Goal: Entertainment & Leisure: Consume media (video, audio)

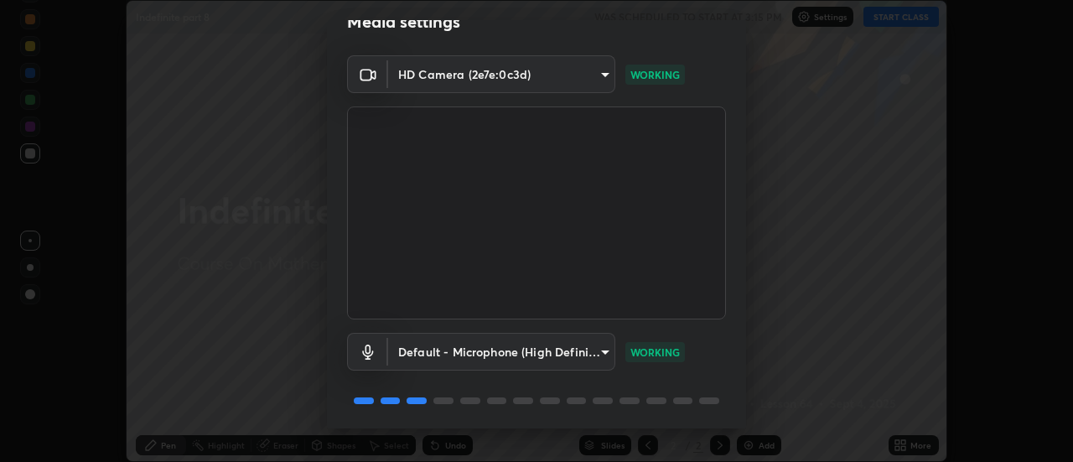
scroll to position [88, 0]
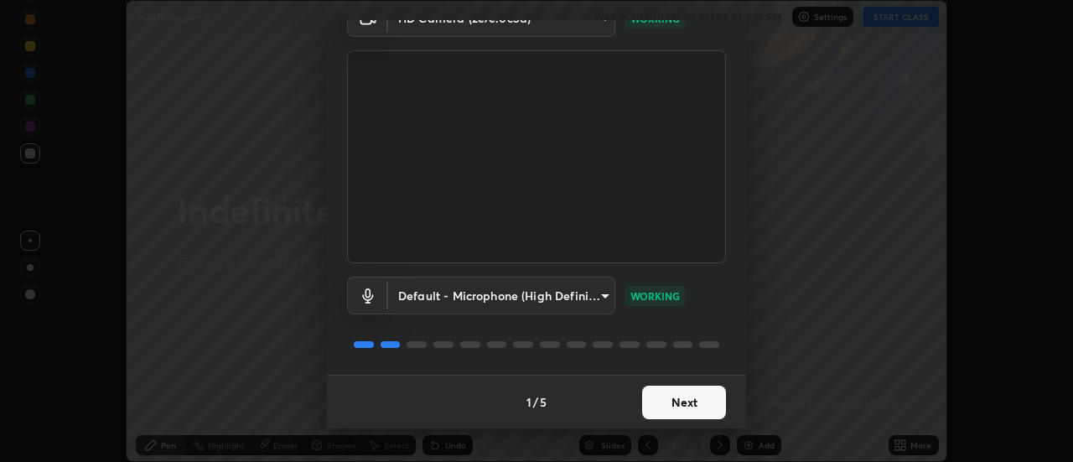
click at [690, 391] on button "Next" at bounding box center [684, 403] width 84 height 34
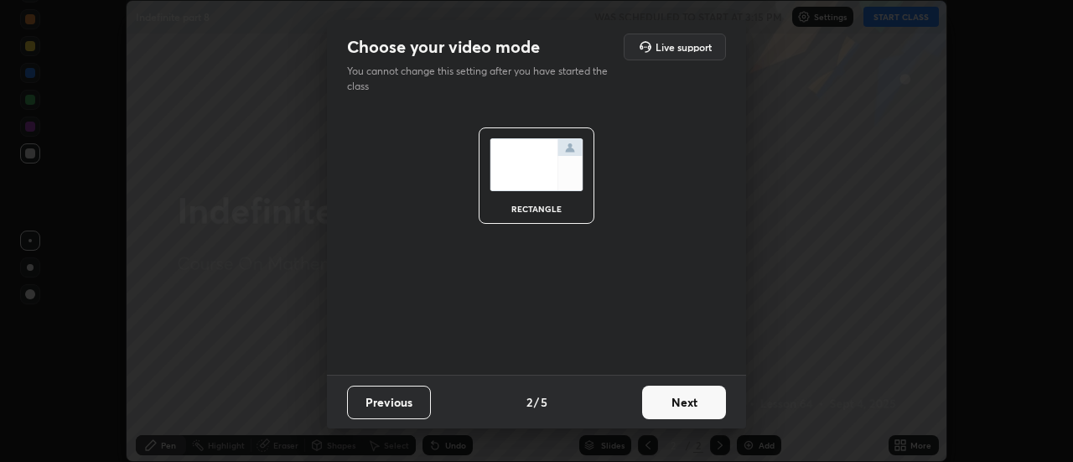
scroll to position [0, 0]
click at [690, 391] on button "Next" at bounding box center [684, 403] width 84 height 34
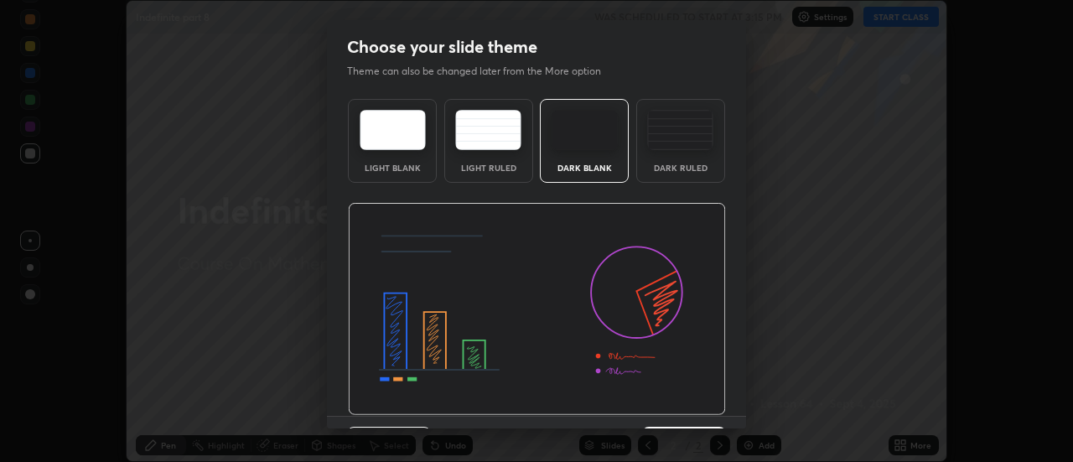
scroll to position [41, 0]
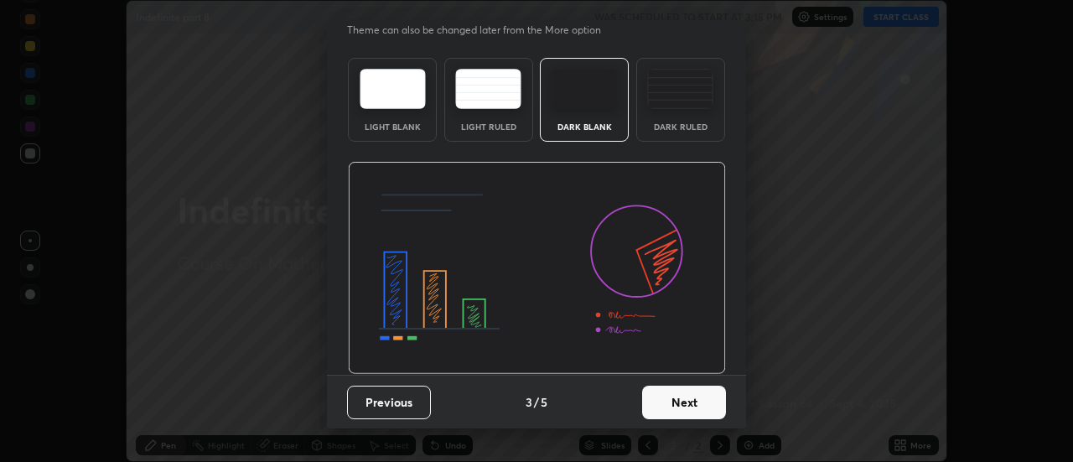
click at [692, 399] on button "Next" at bounding box center [684, 403] width 84 height 34
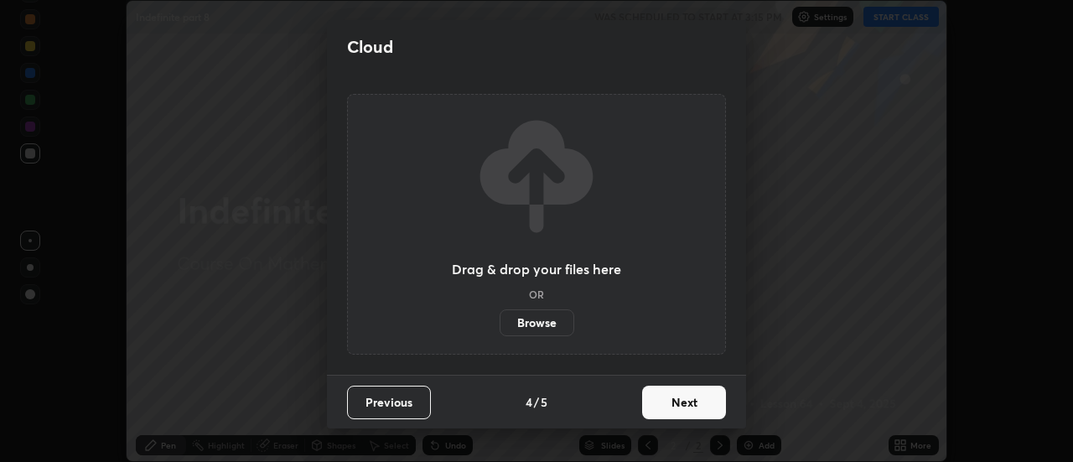
scroll to position [0, 0]
click at [695, 406] on button "Next" at bounding box center [684, 403] width 84 height 34
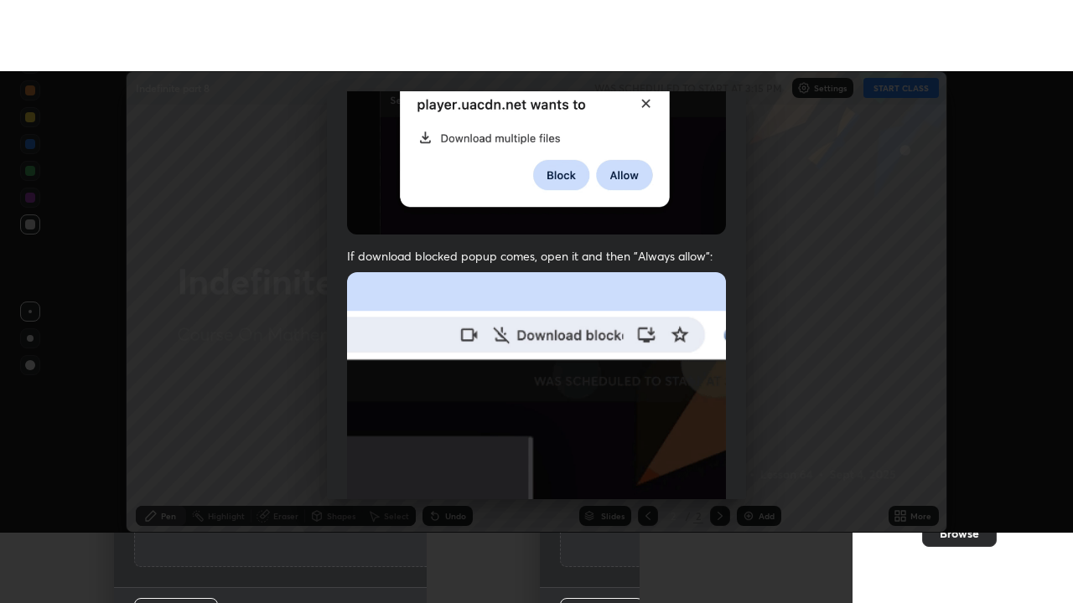
scroll to position [430, 0]
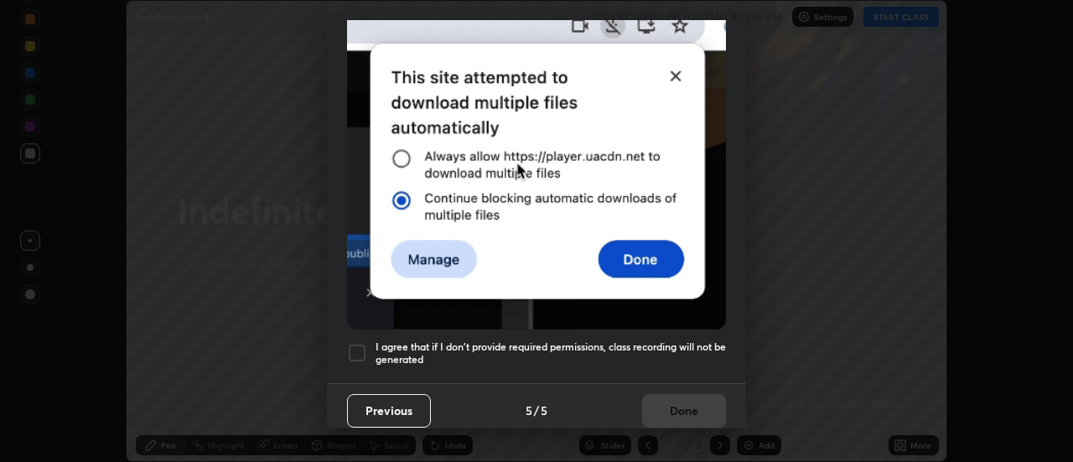
click at [681, 340] on h5 "I agree that if I don't provide required permissions, class recording will not …" at bounding box center [550, 353] width 350 height 26
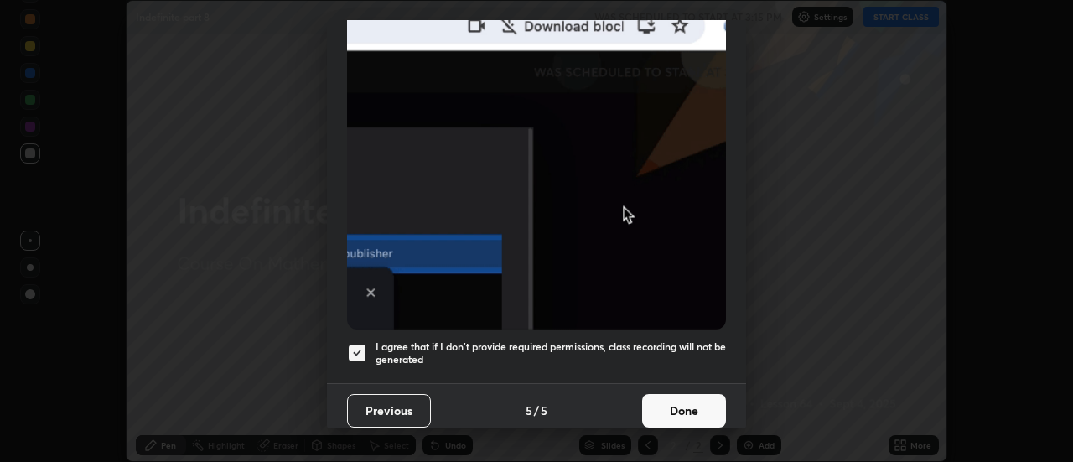
click at [696, 407] on button "Done" at bounding box center [684, 411] width 84 height 34
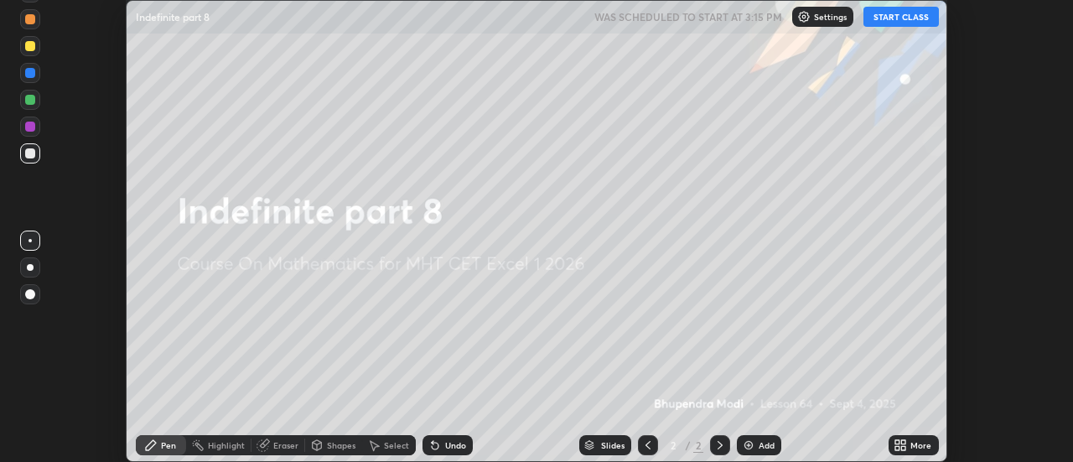
click at [901, 446] on icon at bounding box center [899, 444] width 13 height 13
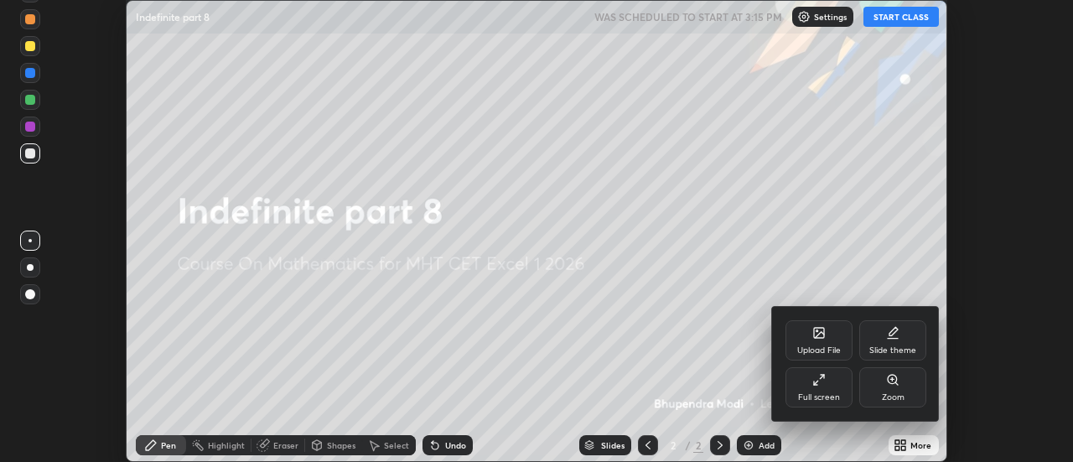
click at [818, 396] on div "Full screen" at bounding box center [819, 397] width 42 height 8
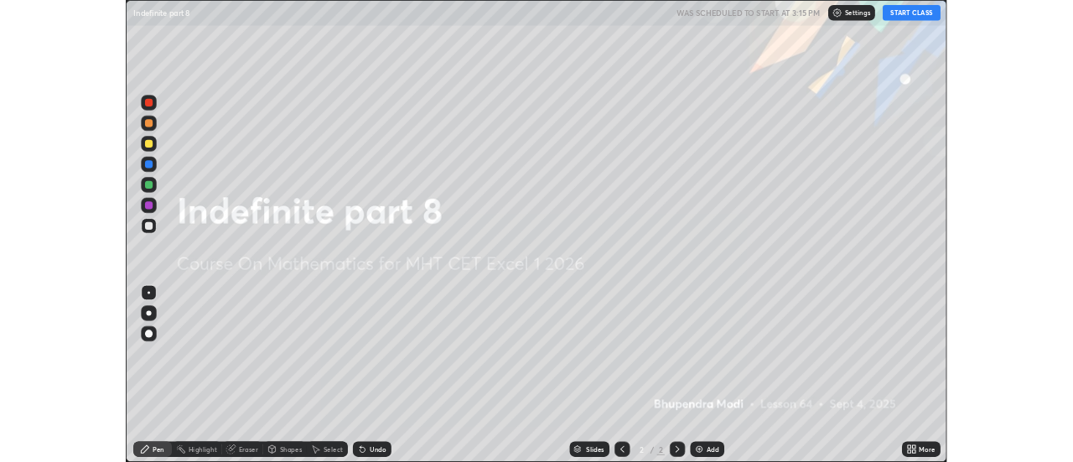
scroll to position [603, 1073]
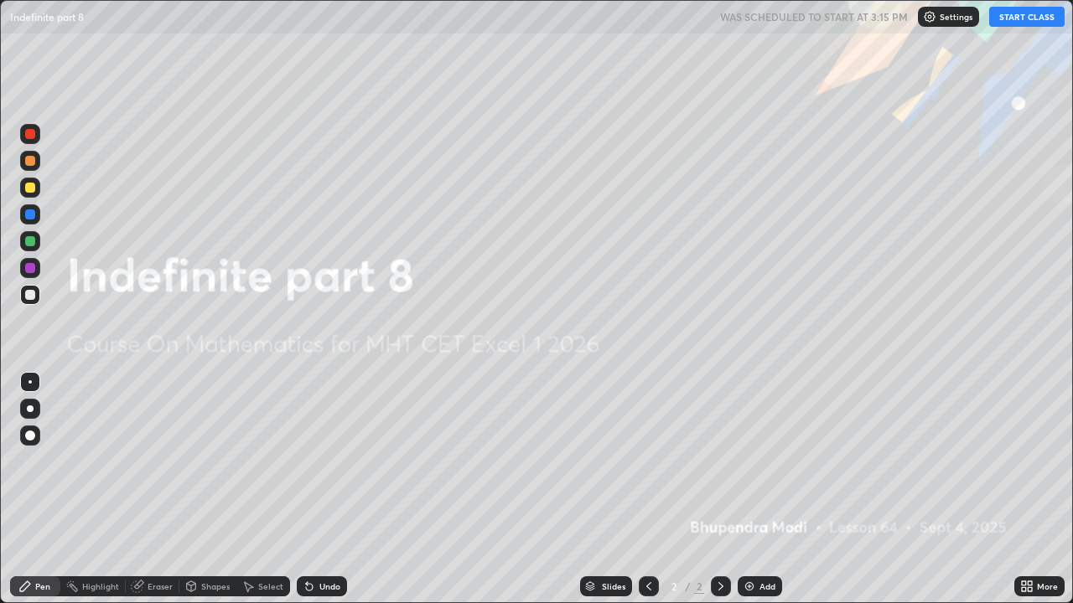
click at [1017, 19] on button "START CLASS" at bounding box center [1026, 17] width 75 height 20
click at [748, 461] on img at bounding box center [749, 586] width 13 height 13
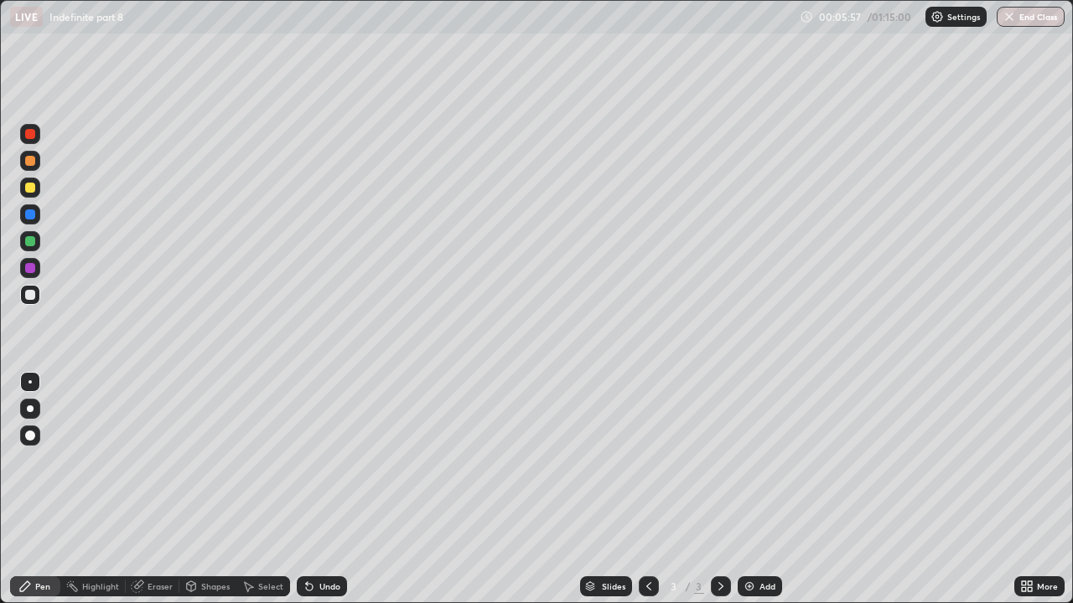
click at [200, 461] on div "Shapes" at bounding box center [207, 587] width 57 height 34
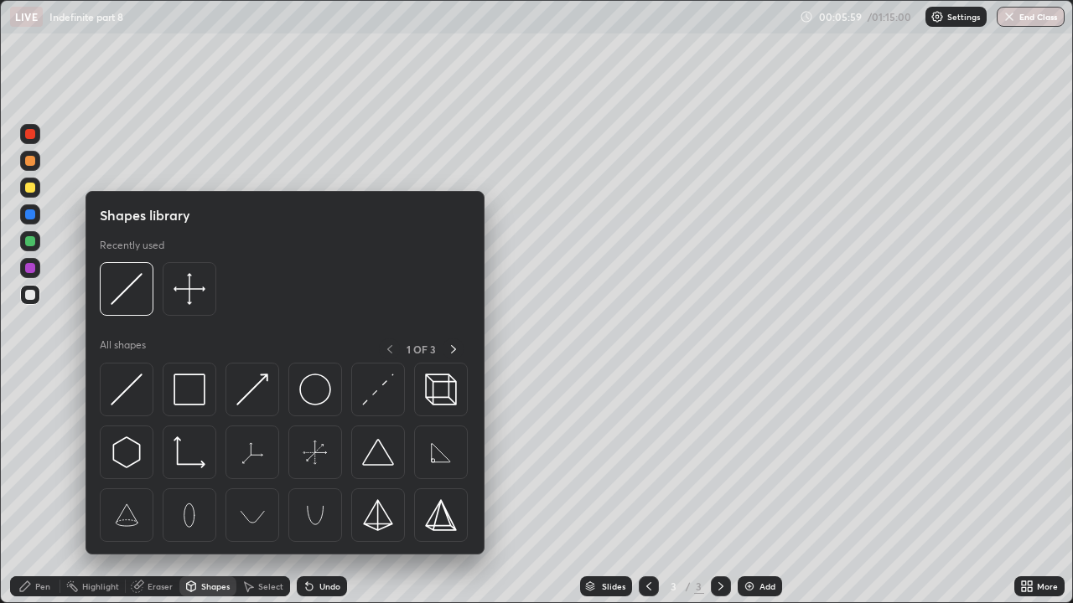
click at [185, 461] on div "Shapes library Recently used All shapes 1 OF 3" at bounding box center [284, 373] width 399 height 364
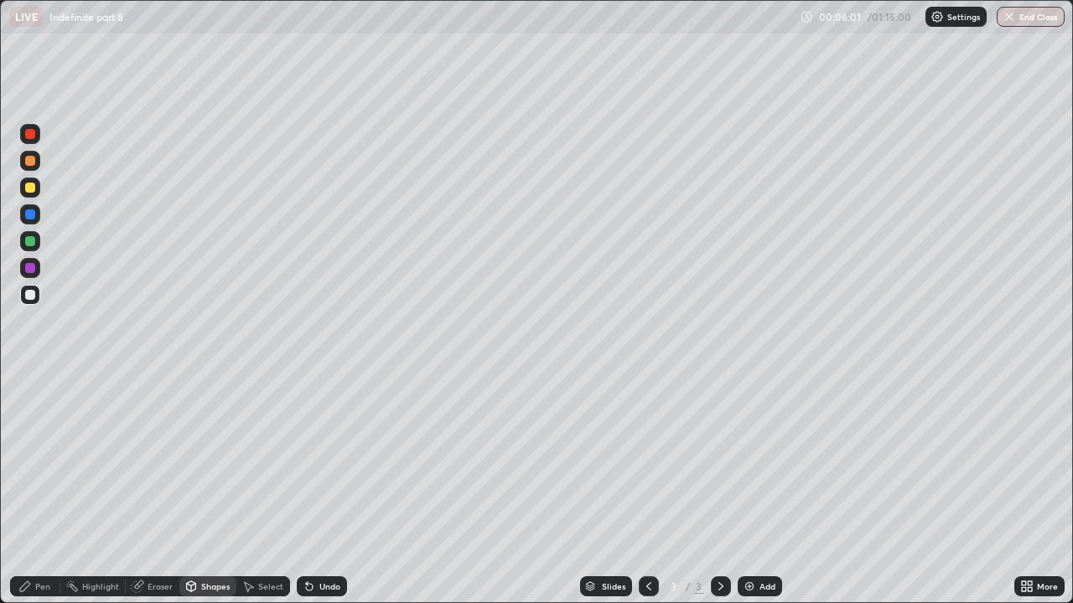
click at [192, 461] on div "Shapes" at bounding box center [207, 587] width 57 height 34
click at [34, 461] on div "Pen" at bounding box center [35, 587] width 50 height 20
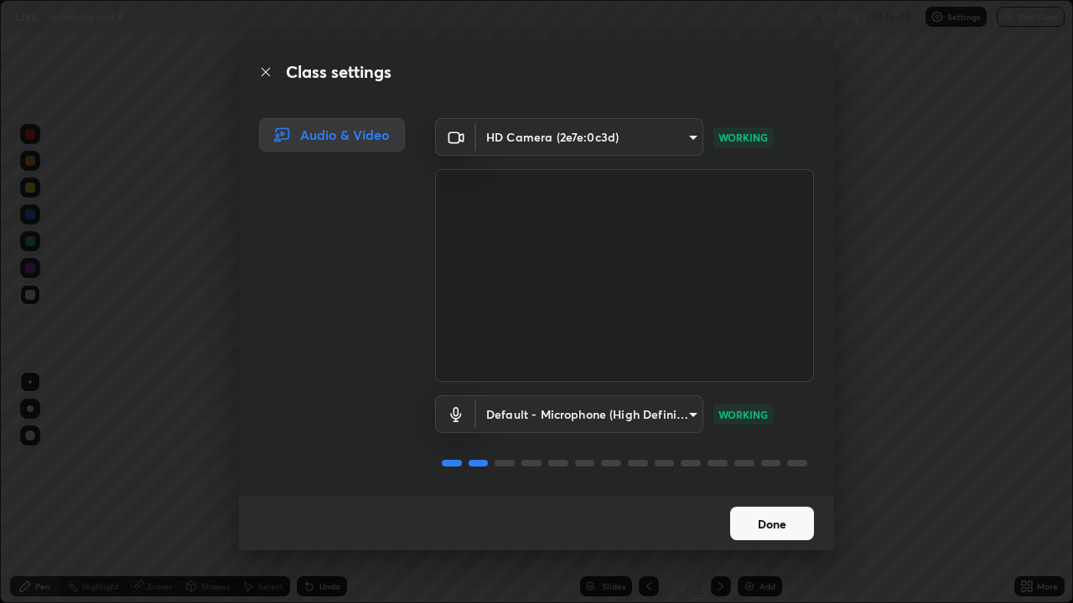
click at [755, 461] on button "Done" at bounding box center [772, 524] width 84 height 34
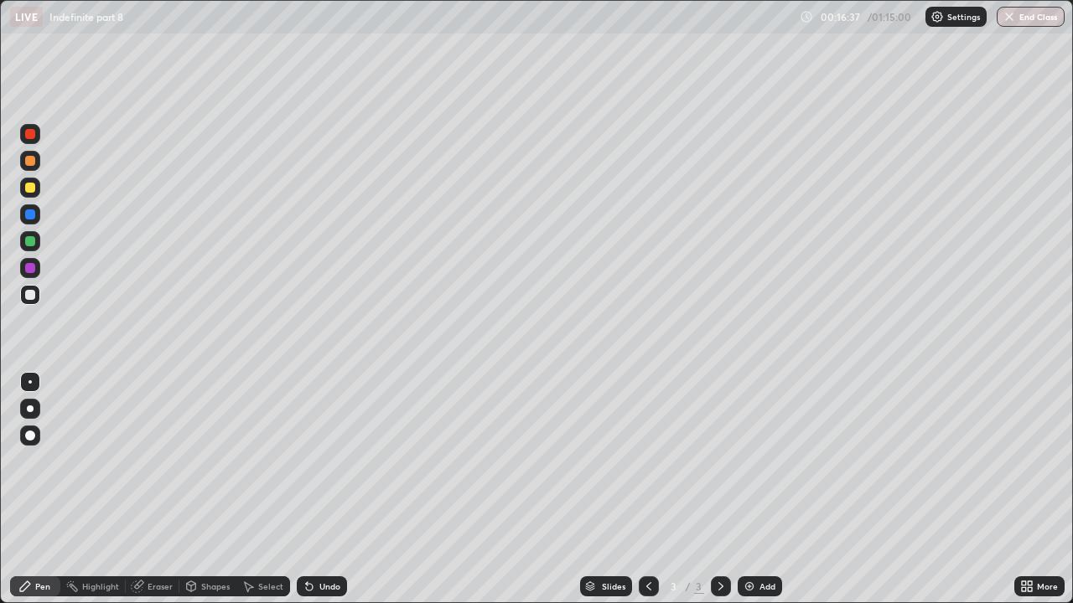
click at [155, 461] on div "Eraser" at bounding box center [159, 586] width 25 height 8
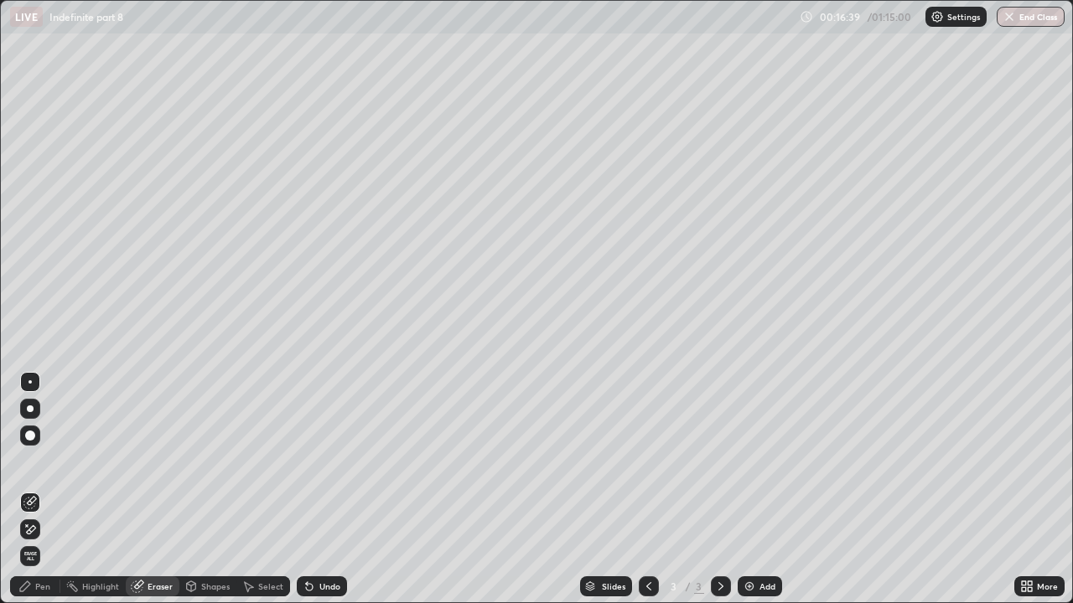
click at [39, 461] on div "Pen" at bounding box center [35, 587] width 50 height 20
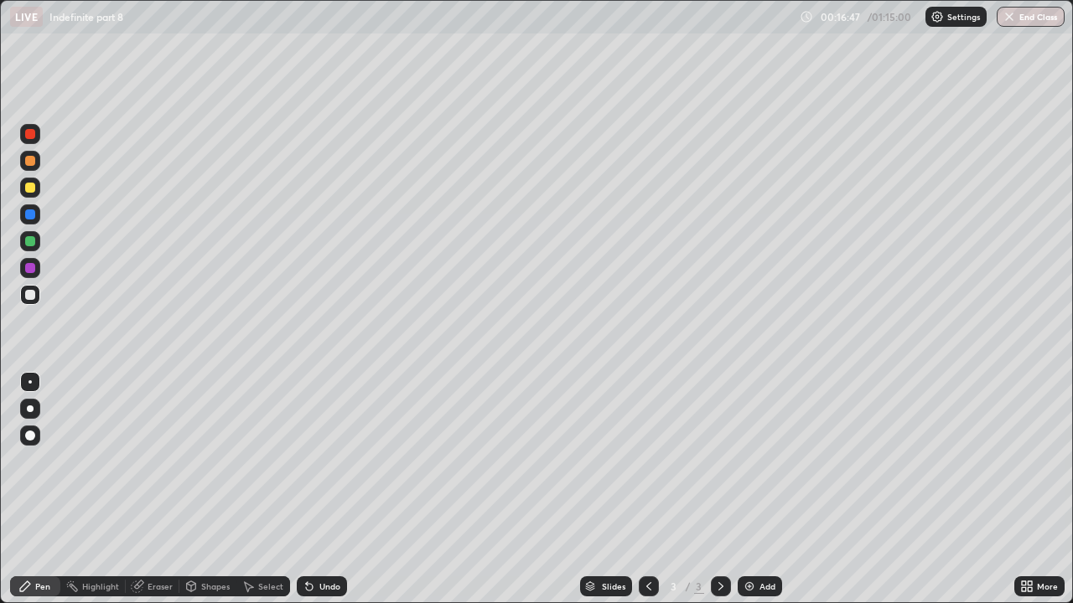
click at [334, 461] on div "Undo" at bounding box center [329, 586] width 21 height 8
click at [333, 461] on div "Undo" at bounding box center [329, 586] width 21 height 8
click at [743, 461] on img at bounding box center [749, 586] width 13 height 13
click at [646, 461] on icon at bounding box center [648, 586] width 5 height 8
click at [719, 461] on icon at bounding box center [720, 586] width 13 height 13
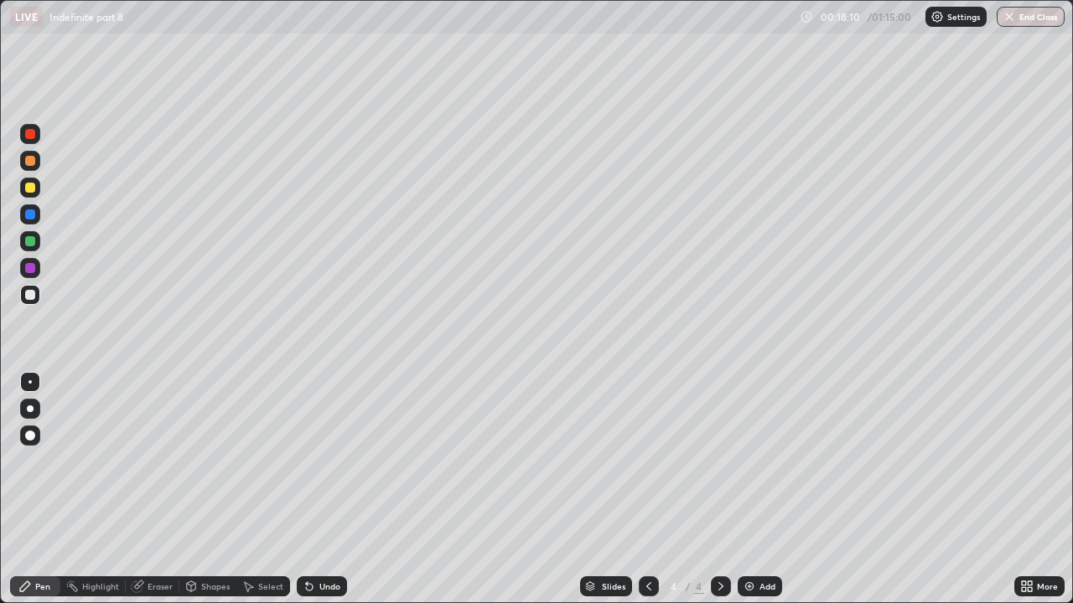
click at [647, 461] on icon at bounding box center [648, 586] width 13 height 13
click at [719, 461] on icon at bounding box center [720, 586] width 13 height 13
click at [647, 461] on icon at bounding box center [648, 586] width 13 height 13
click at [720, 461] on icon at bounding box center [720, 586] width 5 height 8
click at [745, 461] on img at bounding box center [749, 586] width 13 height 13
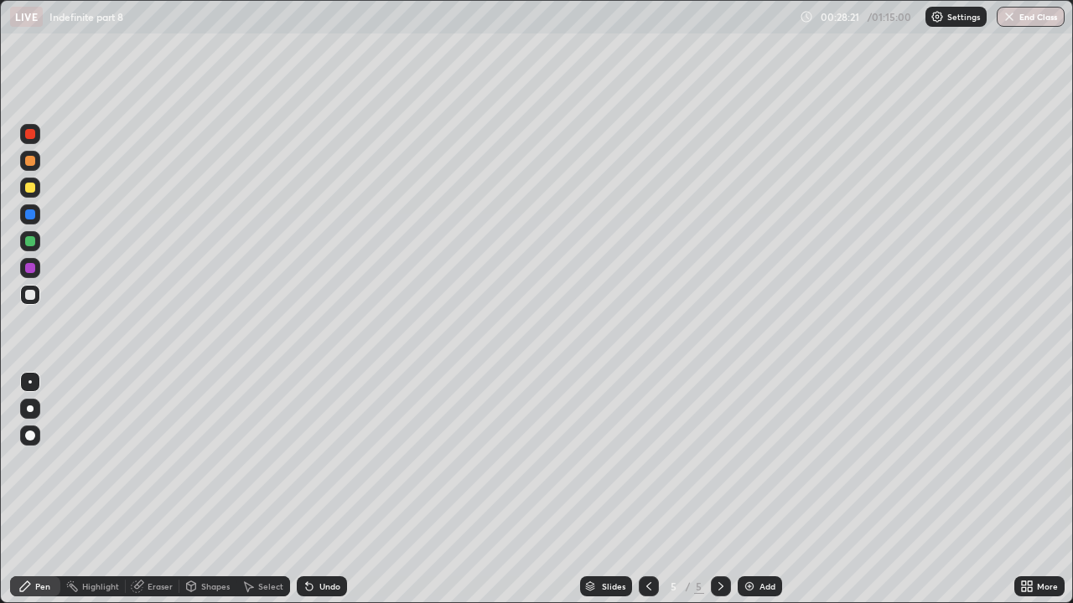
click at [336, 461] on div "Undo" at bounding box center [322, 587] width 50 height 20
click at [338, 461] on div "Undo" at bounding box center [329, 586] width 21 height 8
click at [153, 461] on div "Eraser" at bounding box center [159, 586] width 25 height 8
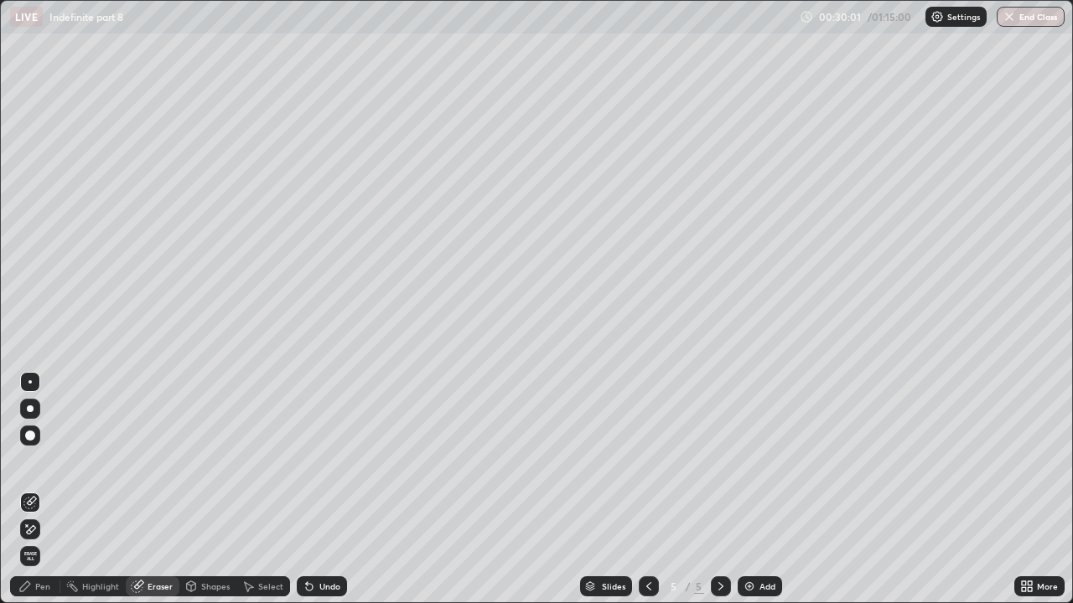
click at [43, 461] on div "Pen" at bounding box center [42, 586] width 15 height 8
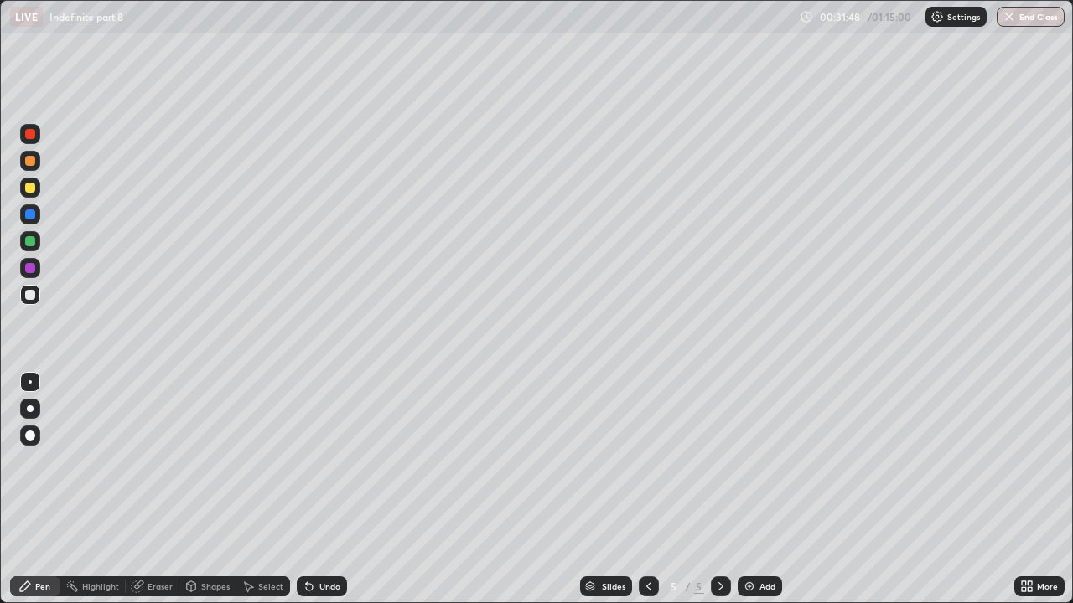
click at [323, 461] on div "Undo" at bounding box center [329, 586] width 21 height 8
click at [409, 461] on div "Slides 5 / 5 Add" at bounding box center [680, 587] width 667 height 34
click at [46, 96] on div "Erase all" at bounding box center [30, 302] width 40 height 536
click at [277, 461] on div "Select" at bounding box center [263, 587] width 54 height 34
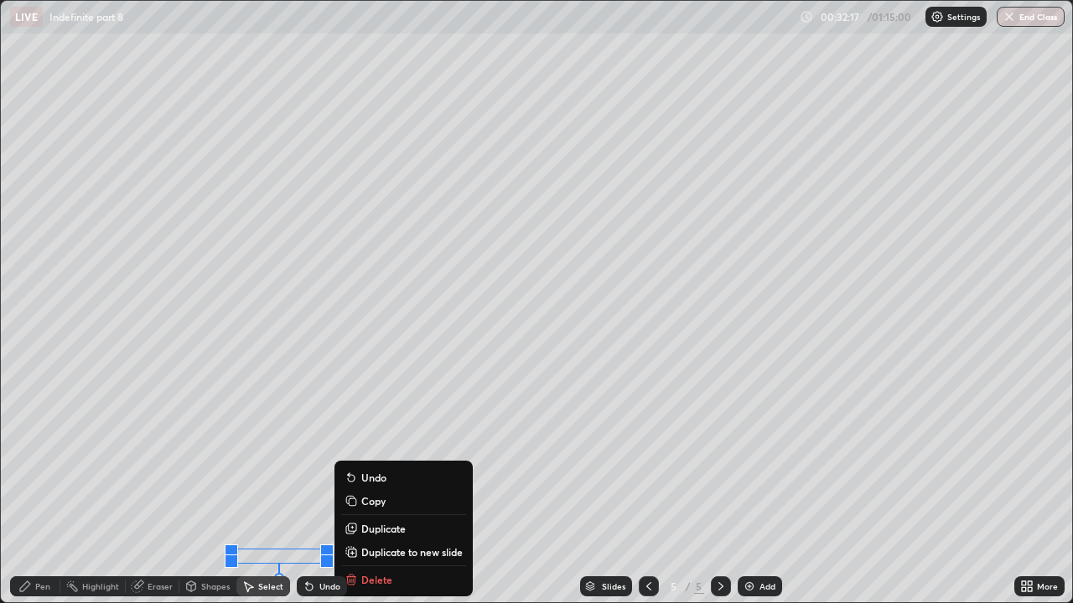
click at [44, 461] on div "Pen" at bounding box center [42, 586] width 15 height 8
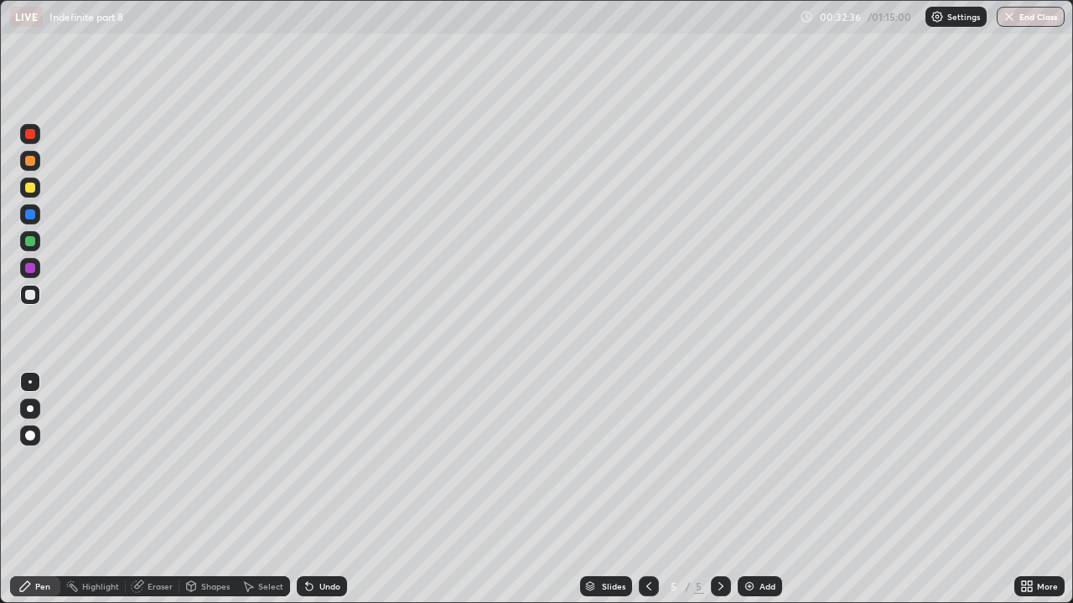
click at [325, 461] on div "Undo" at bounding box center [329, 586] width 21 height 8
click at [319, 461] on div "Undo" at bounding box center [329, 586] width 21 height 8
click at [748, 461] on img at bounding box center [749, 586] width 13 height 13
click at [158, 461] on div "Eraser" at bounding box center [159, 586] width 25 height 8
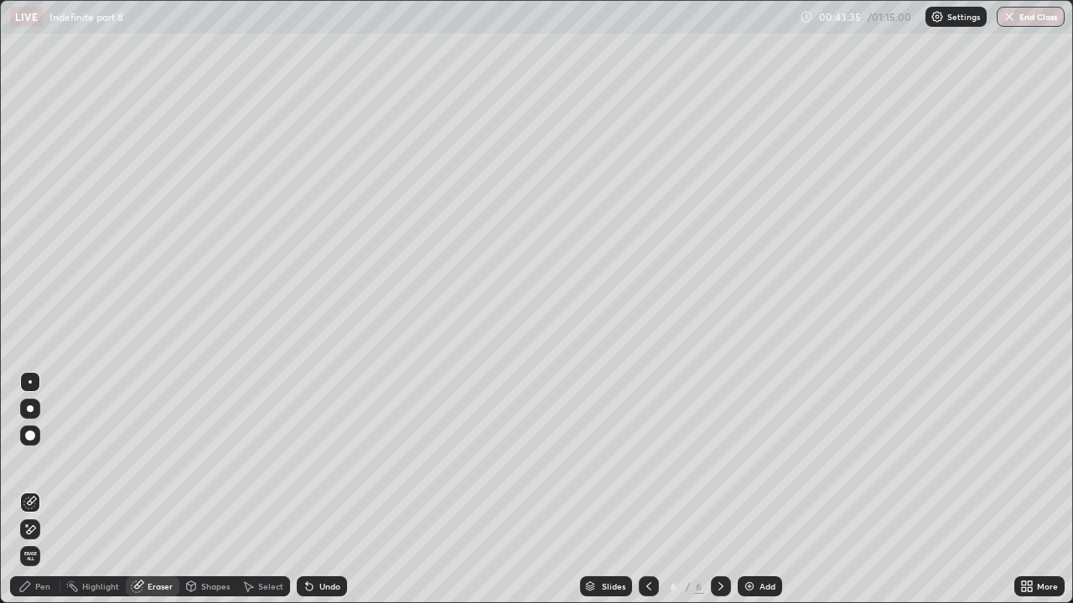
click at [41, 461] on div "Pen" at bounding box center [42, 586] width 15 height 8
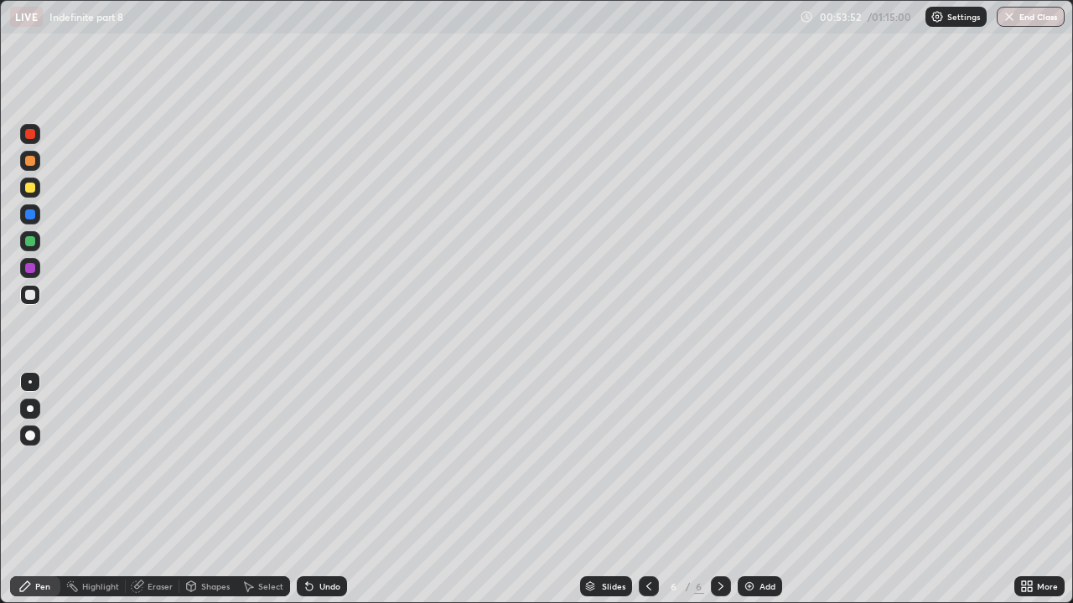
click at [747, 461] on img at bounding box center [749, 586] width 13 height 13
click at [317, 461] on div "Undo" at bounding box center [318, 587] width 57 height 34
click at [750, 461] on img at bounding box center [749, 586] width 13 height 13
click at [324, 461] on div "Undo" at bounding box center [329, 586] width 21 height 8
click at [325, 461] on div "Undo" at bounding box center [329, 586] width 21 height 8
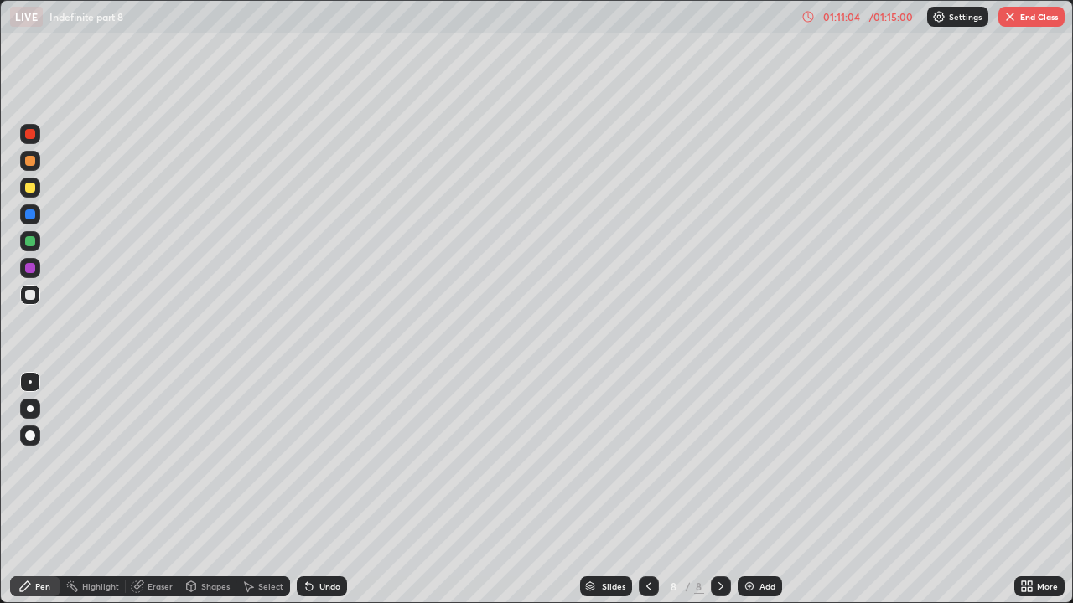
click at [747, 461] on img at bounding box center [749, 586] width 13 height 13
click at [34, 267] on div at bounding box center [30, 268] width 10 height 10
click at [153, 461] on div "Eraser" at bounding box center [159, 586] width 25 height 8
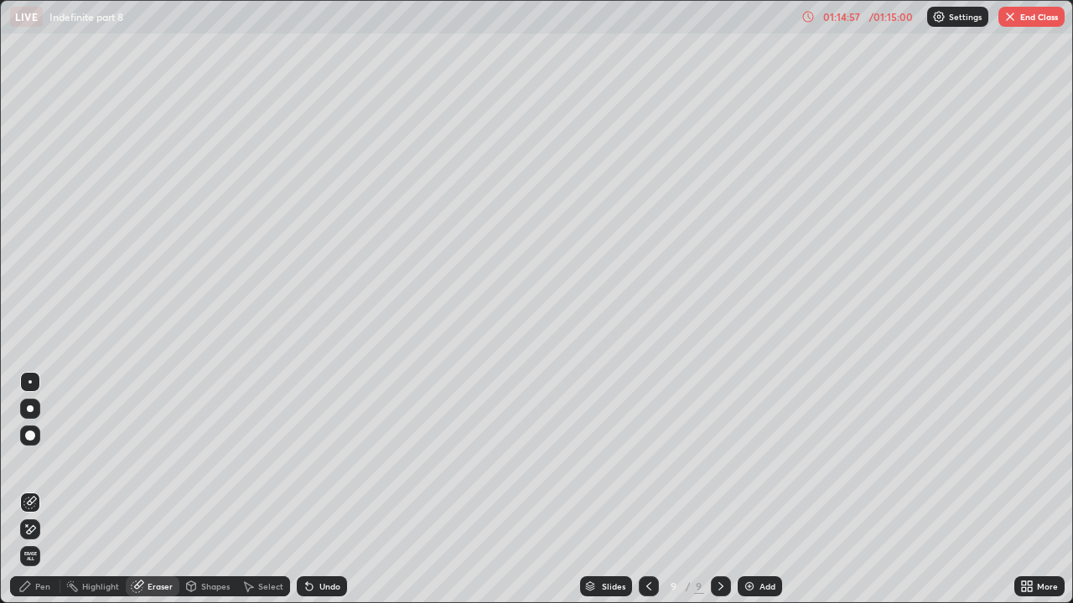
click at [37, 461] on div "Pen" at bounding box center [42, 586] width 15 height 8
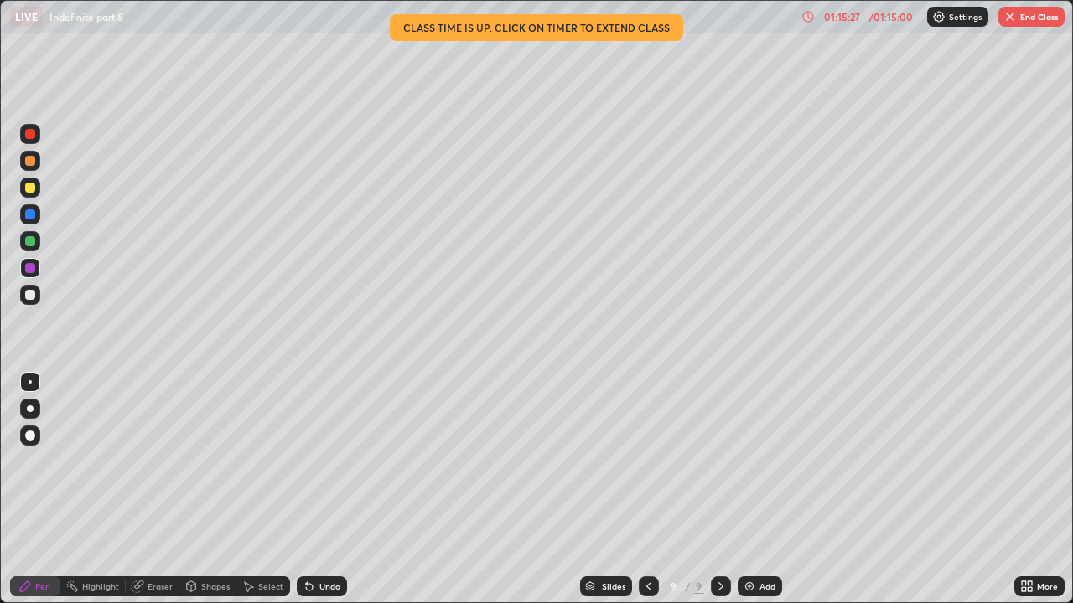
click at [31, 434] on div at bounding box center [30, 436] width 10 height 10
click at [30, 382] on div at bounding box center [29, 381] width 3 height 3
click at [28, 301] on div at bounding box center [30, 295] width 20 height 20
click at [44, 461] on div "Pen" at bounding box center [42, 586] width 15 height 8
click at [1019, 19] on button "End Class" at bounding box center [1031, 17] width 66 height 20
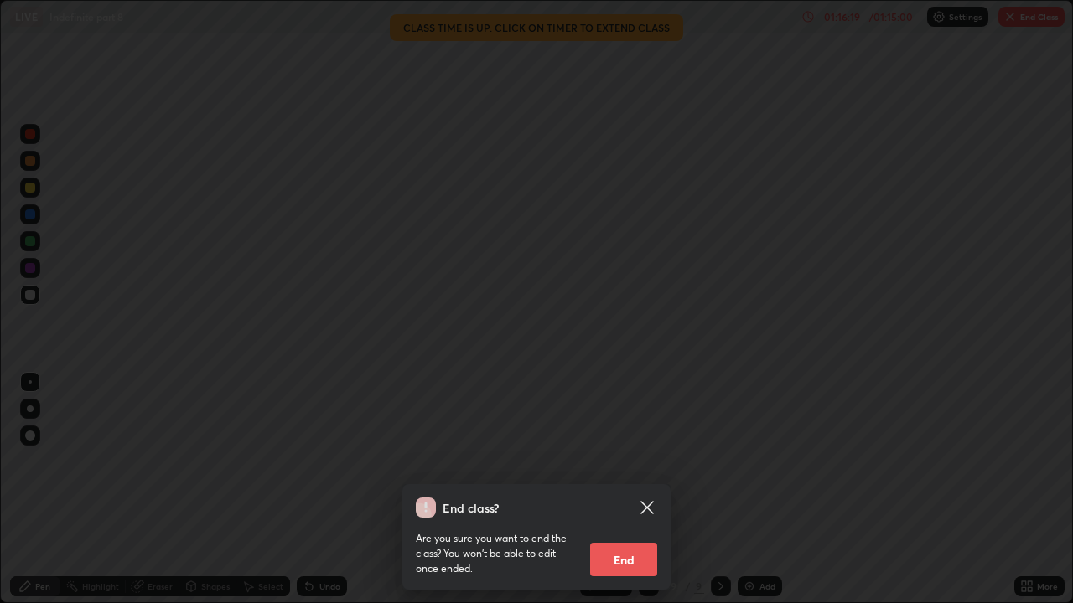
click at [624, 461] on button "End" at bounding box center [623, 560] width 67 height 34
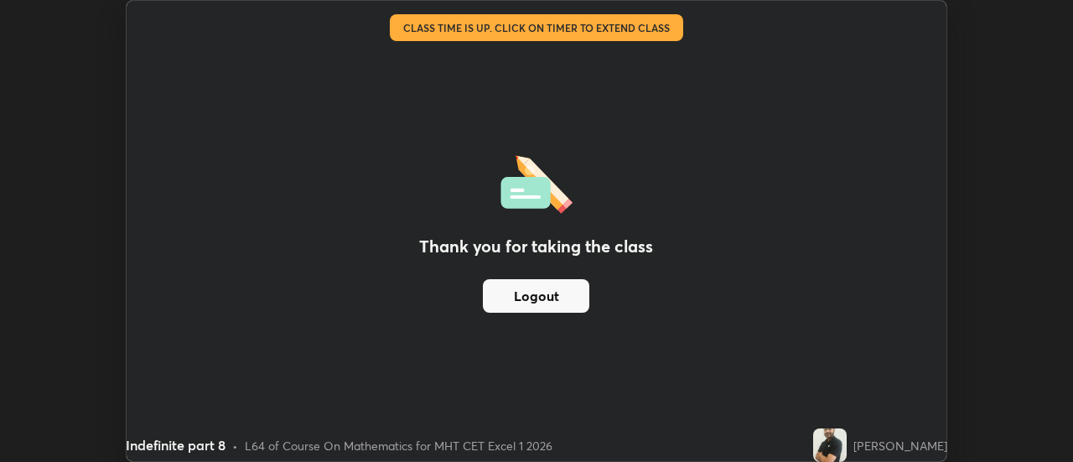
scroll to position [83345, 82734]
click at [711, 242] on div "Thank you for taking the class Logout" at bounding box center [537, 231] width 820 height 460
click at [535, 292] on button "Logout" at bounding box center [536, 296] width 106 height 34
